Goal: Information Seeking & Learning: Learn about a topic

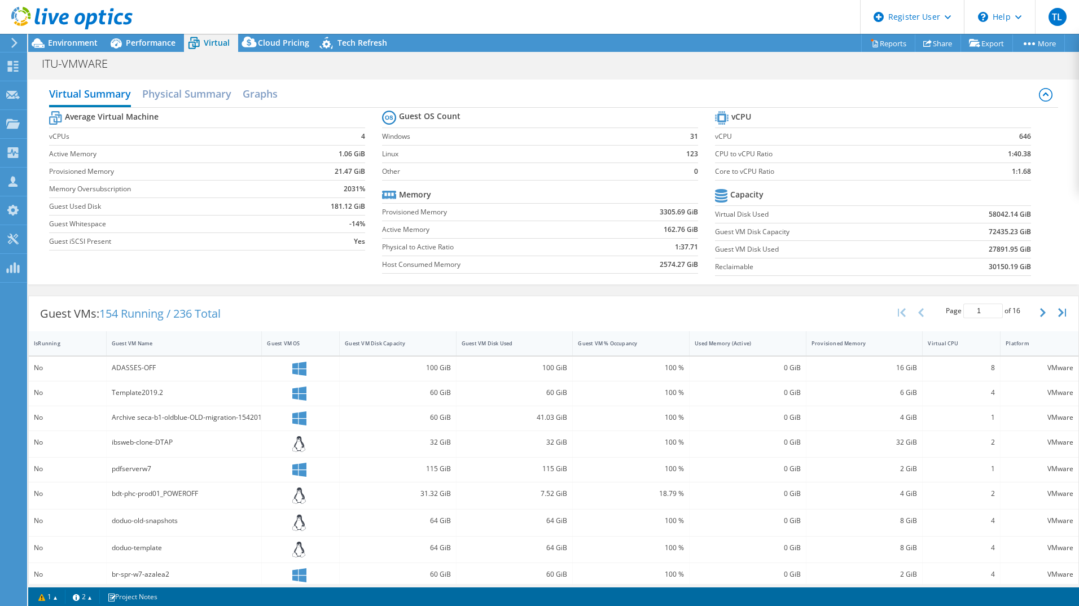
select select "USD"
click at [125, 41] on icon at bounding box center [116, 43] width 20 height 20
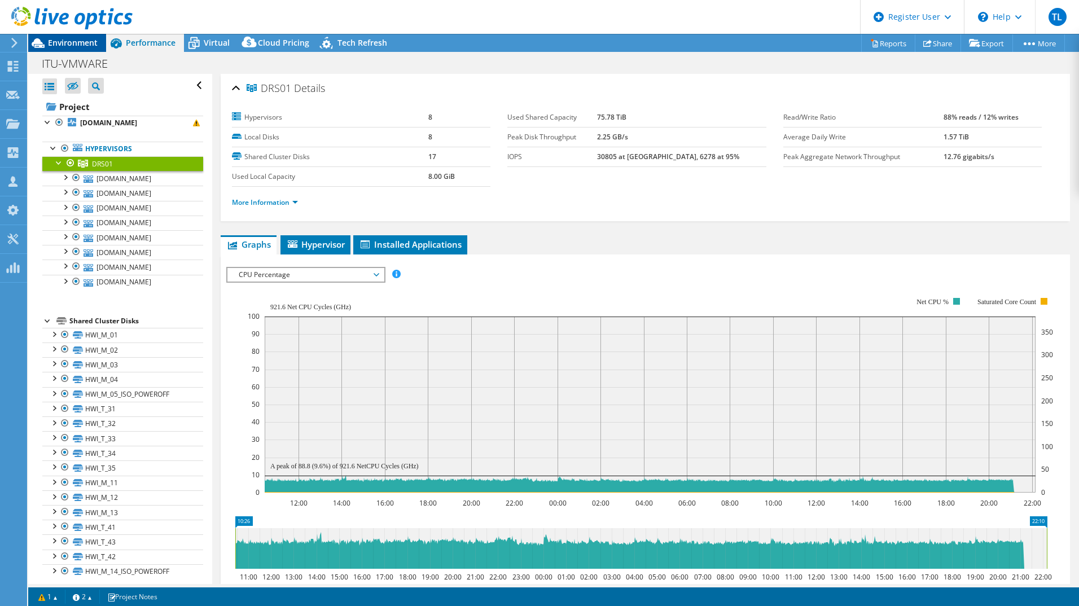
click at [80, 43] on span "Environment" at bounding box center [73, 42] width 50 height 11
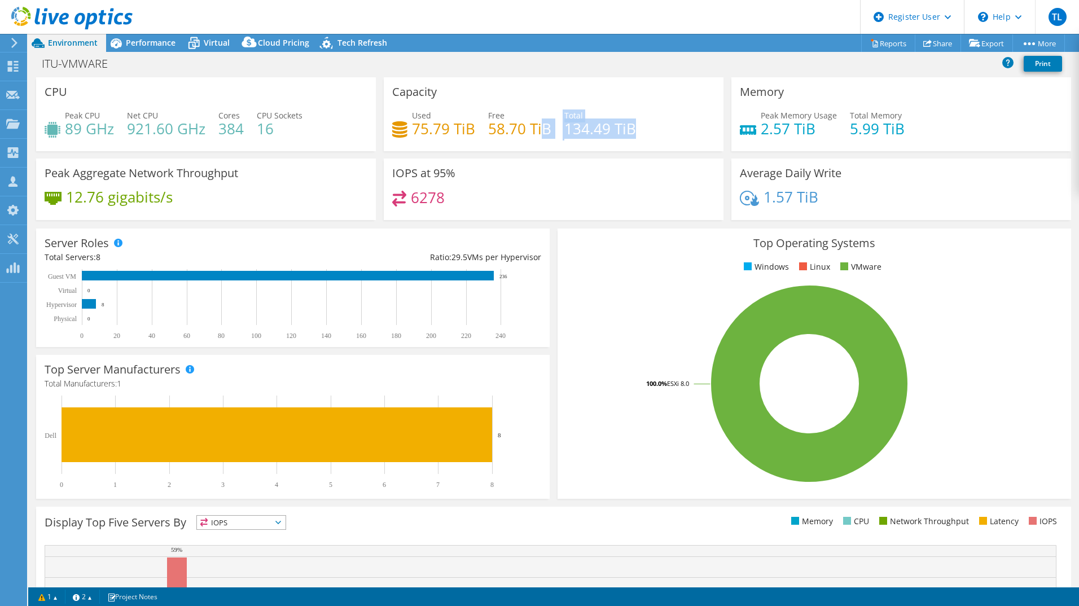
drag, startPoint x: 641, startPoint y: 128, endPoint x: 539, endPoint y: 131, distance: 102.2
click at [539, 131] on div "Used 75.79 TiB Free 58.70 TiB Total 134.49 TiB" at bounding box center [553, 127] width 323 height 37
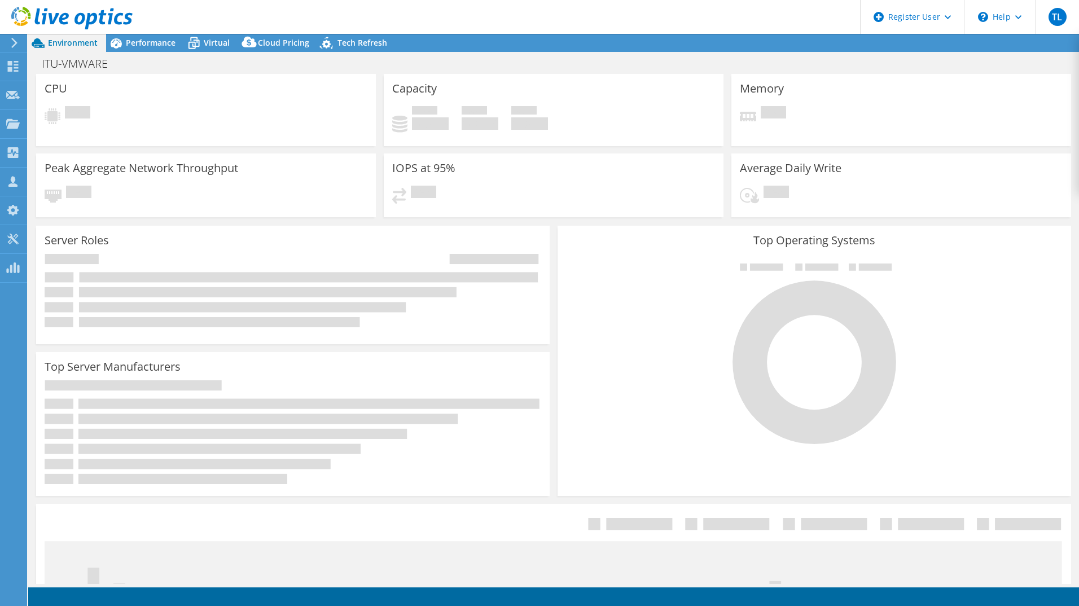
select select "USD"
